Goal: Task Accomplishment & Management: Manage account settings

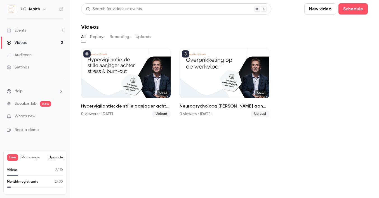
click at [23, 67] on div "Settings" at bounding box center [18, 68] width 22 height 6
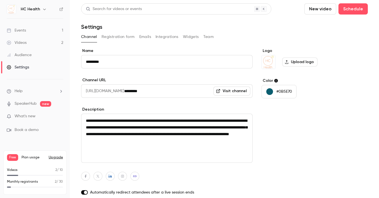
click at [163, 37] on button "Integrations" at bounding box center [166, 36] width 23 height 9
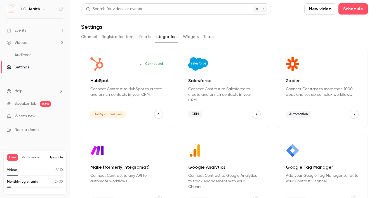
click at [157, 114] on icon "HubSpot" at bounding box center [159, 114] width 4 height 4
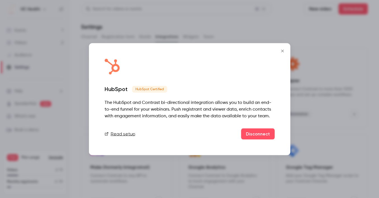
click at [116, 130] on div "Read setup Disconnect" at bounding box center [190, 133] width 170 height 11
click at [116, 133] on link "Read setup" at bounding box center [120, 134] width 31 height 7
click at [282, 52] on icon "Close" at bounding box center [282, 51] width 7 height 4
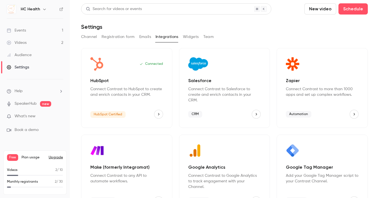
click at [122, 35] on button "Registration form" at bounding box center [118, 36] width 33 height 9
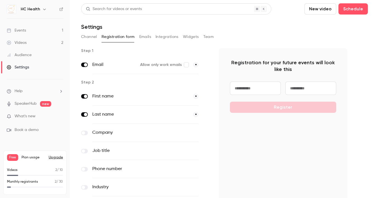
click at [29, 43] on link "Videos 2" at bounding box center [35, 43] width 70 height 12
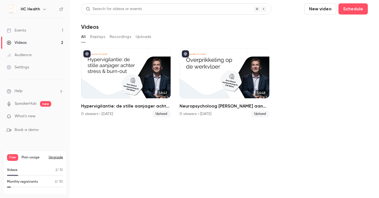
click at [49, 32] on link "Events 1" at bounding box center [35, 30] width 70 height 12
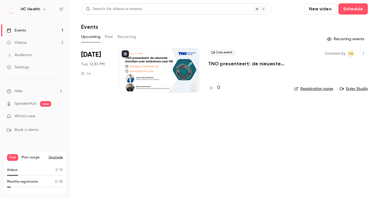
click at [363, 53] on icon "button" at bounding box center [363, 53] width 1 height 3
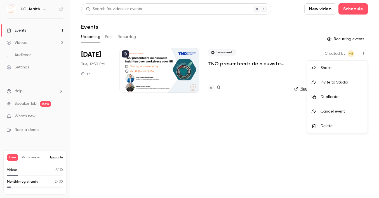
click at [363, 53] on div at bounding box center [189, 99] width 379 height 198
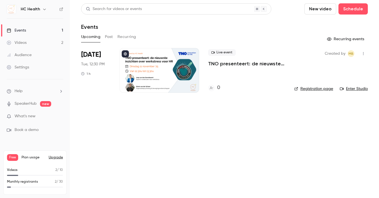
click at [33, 29] on link "Events 1" at bounding box center [35, 30] width 70 height 12
drag, startPoint x: 164, startPoint y: 65, endPoint x: 180, endPoint y: 66, distance: 16.2
click at [164, 66] on div at bounding box center [159, 70] width 80 height 45
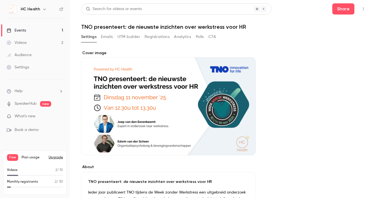
click at [154, 37] on button "Registrations" at bounding box center [157, 36] width 25 height 9
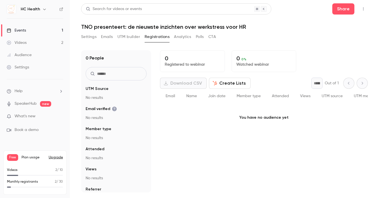
drag, startPoint x: 247, startPoint y: 136, endPoint x: 285, endPoint y: 130, distance: 38.4
click at [285, 130] on div "0 Registered to webinar 0 0 % Watched webinar Download CSV Create Lists * Out o…" at bounding box center [264, 121] width 208 height 142
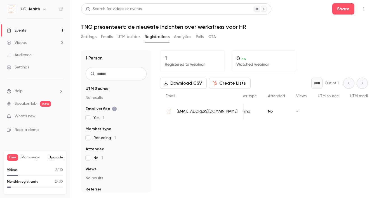
scroll to position [0, 207]
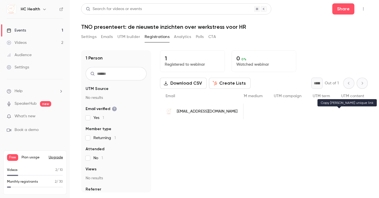
click at [375, 110] on icon "People list" at bounding box center [377, 112] width 4 height 4
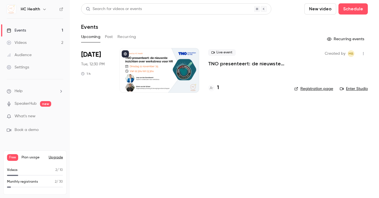
click at [155, 70] on div at bounding box center [159, 70] width 80 height 45
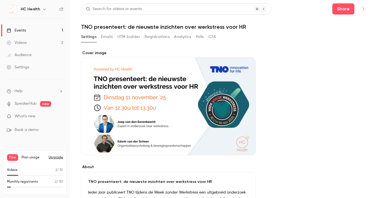
click at [361, 9] on icon "button" at bounding box center [363, 9] width 4 height 4
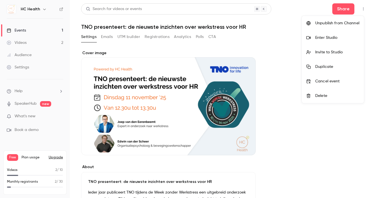
click at [317, 8] on div at bounding box center [189, 99] width 379 height 198
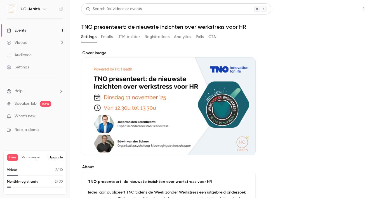
click at [347, 8] on button "Share" at bounding box center [343, 8] width 22 height 11
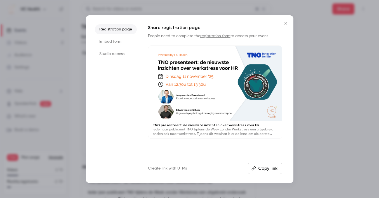
click at [285, 22] on icon "Close" at bounding box center [285, 23] width 7 height 4
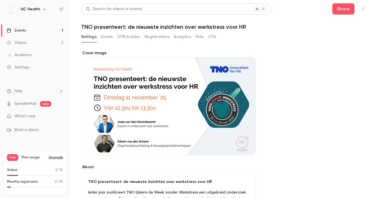
drag, startPoint x: 23, startPoint y: 66, endPoint x: 37, endPoint y: 64, distance: 14.4
click at [23, 66] on div "Settings" at bounding box center [18, 68] width 22 height 6
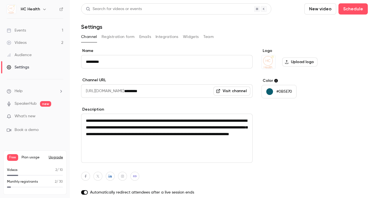
drag, startPoint x: 93, startPoint y: 35, endPoint x: 125, endPoint y: 53, distance: 36.8
click at [93, 35] on button "Channel" at bounding box center [89, 36] width 16 height 9
click at [232, 91] on link "Visit channel" at bounding box center [231, 91] width 37 height 9
